Goal: Obtain resource: Obtain resource

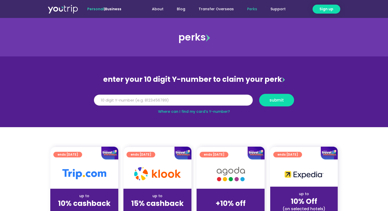
click at [182, 101] on input "Y Number" at bounding box center [173, 100] width 159 height 11
paste input "8169870833"
type input "8169870833"
click at [281, 99] on span "submit" at bounding box center [277, 100] width 14 height 4
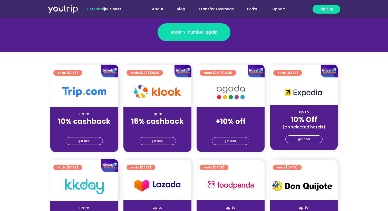
scroll to position [90, 0]
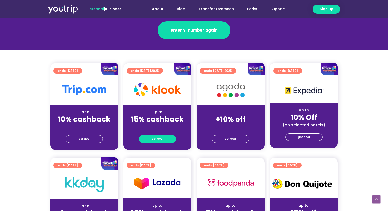
click at [160, 141] on span "get deal" at bounding box center [157, 139] width 12 height 7
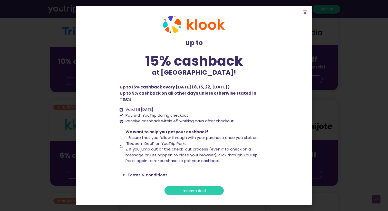
scroll to position [129, 0]
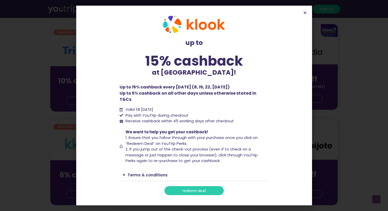
click at [190, 189] on span "redeem deal" at bounding box center [194, 191] width 23 height 4
